Goal: Information Seeking & Learning: Check status

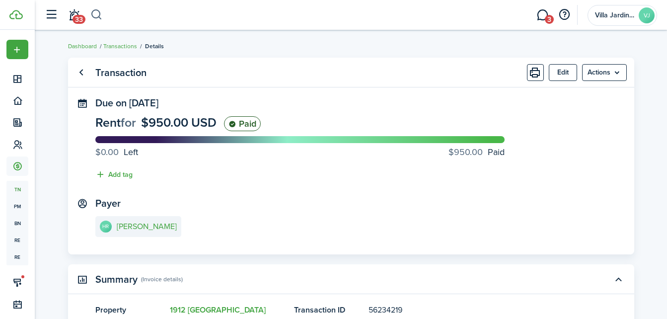
click at [99, 19] on button "button" at bounding box center [96, 14] width 12 height 17
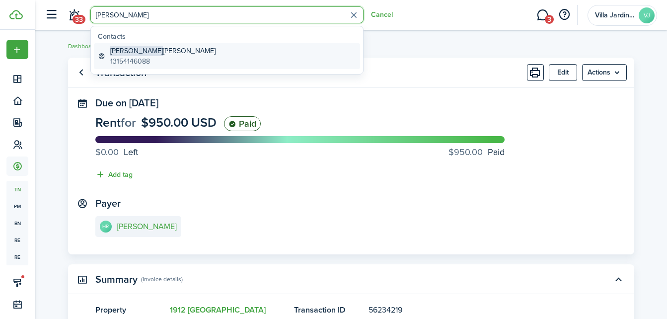
type input "[PERSON_NAME]"
click at [129, 52] on span "[PERSON_NAME]" at bounding box center [136, 51] width 53 height 10
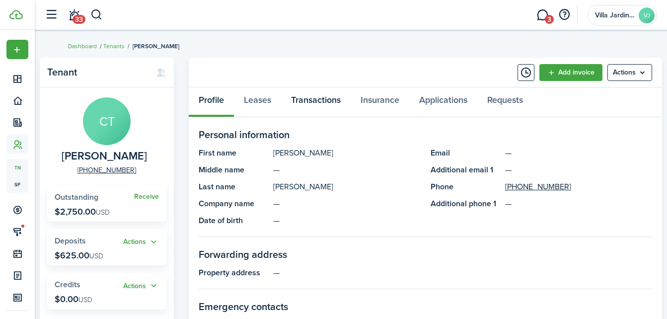
click at [324, 103] on link "Transactions" at bounding box center [316, 102] width 70 height 30
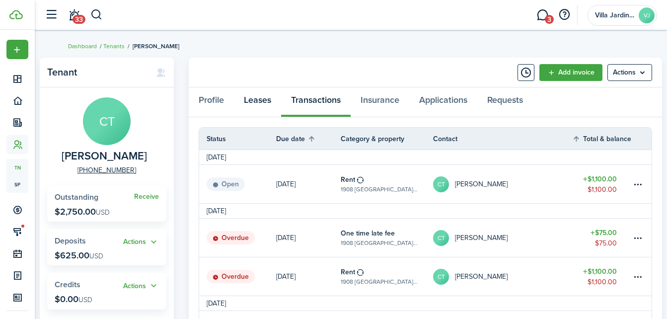
click at [262, 103] on link "Leases" at bounding box center [257, 102] width 47 height 30
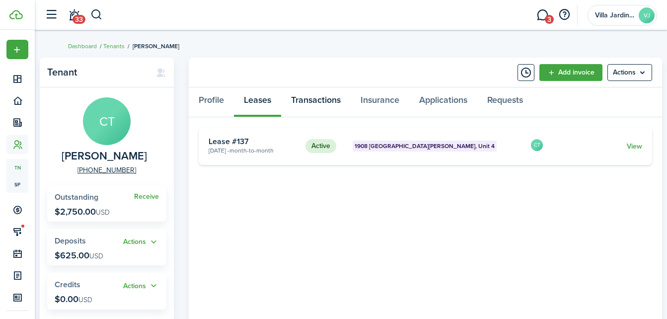
click at [309, 96] on link "Transactions" at bounding box center [316, 102] width 70 height 30
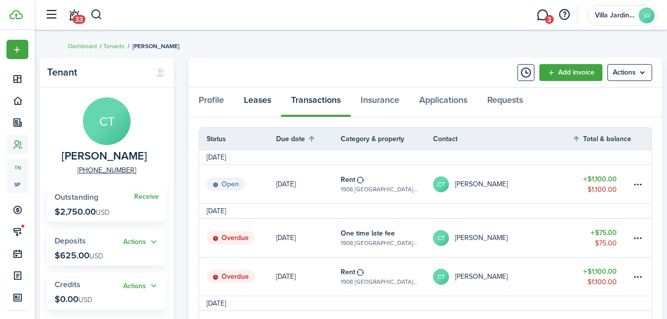
click at [258, 99] on link "Leases" at bounding box center [257, 102] width 47 height 30
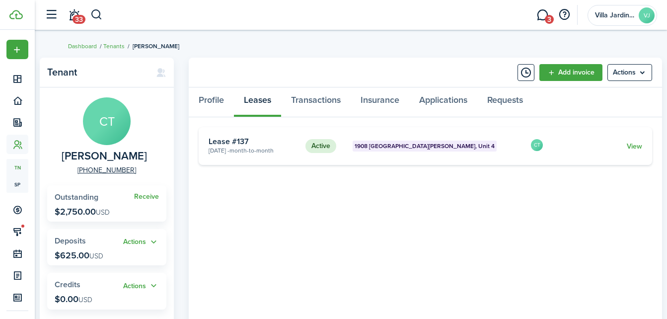
click at [264, 154] on span "Month-to-month" at bounding box center [251, 150] width 44 height 9
click at [317, 99] on link "Transactions" at bounding box center [316, 102] width 70 height 30
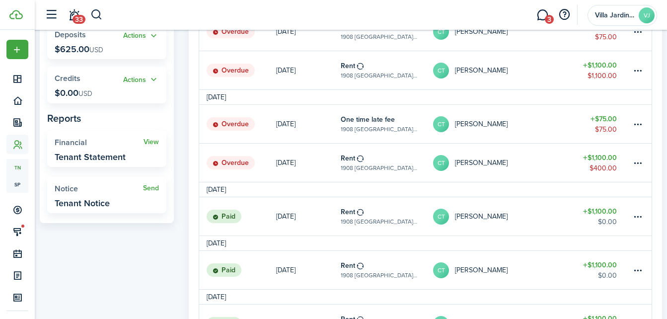
scroll to position [204, 0]
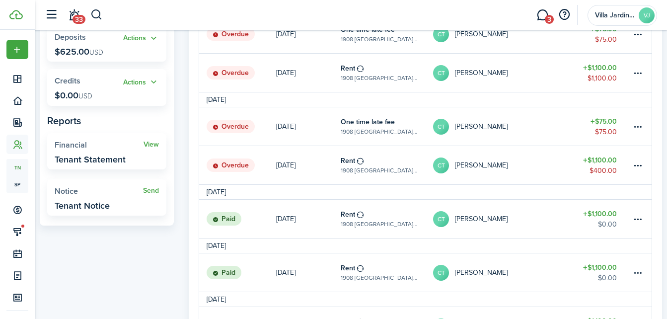
click at [411, 168] on link "Rent 1908 [GEOGRAPHIC_DATA][PERSON_NAME], Unit 4" at bounding box center [387, 165] width 92 height 38
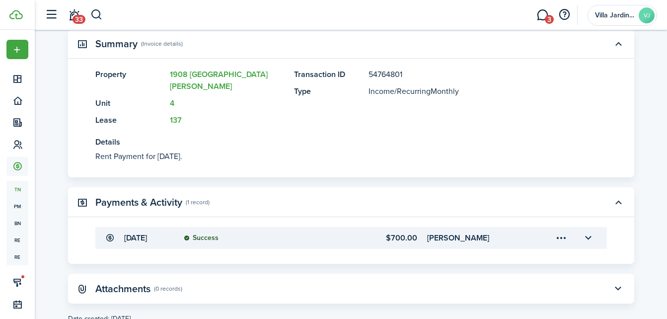
scroll to position [232, 0]
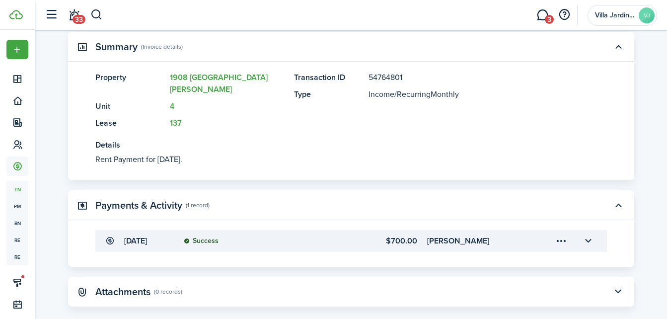
click at [362, 235] on transaction-details-table-item-amount "$700.00" at bounding box center [372, 241] width 88 height 12
click at [564, 232] on menu-trigger-card "Open menu" at bounding box center [561, 240] width 17 height 17
click at [483, 191] on panel-main-header "Payments & Activity (1 record)" at bounding box center [351, 205] width 566 height 30
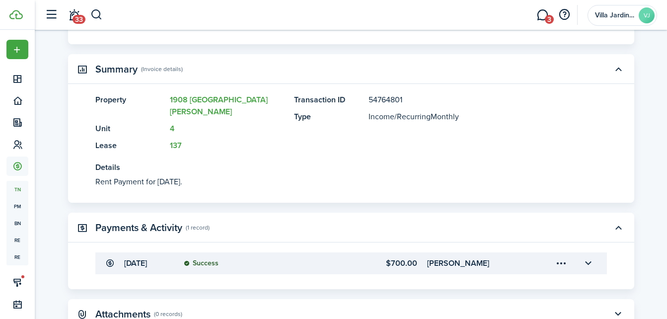
scroll to position [0, 0]
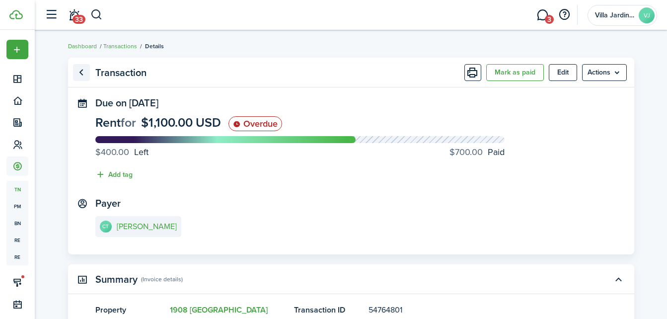
click at [82, 72] on link "Go back" at bounding box center [81, 72] width 17 height 17
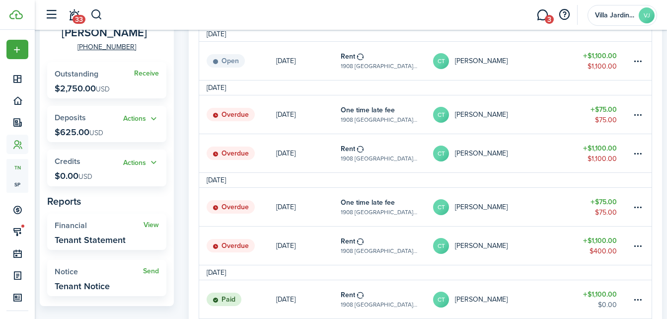
scroll to position [124, 0]
